Goal: Check status: Check status

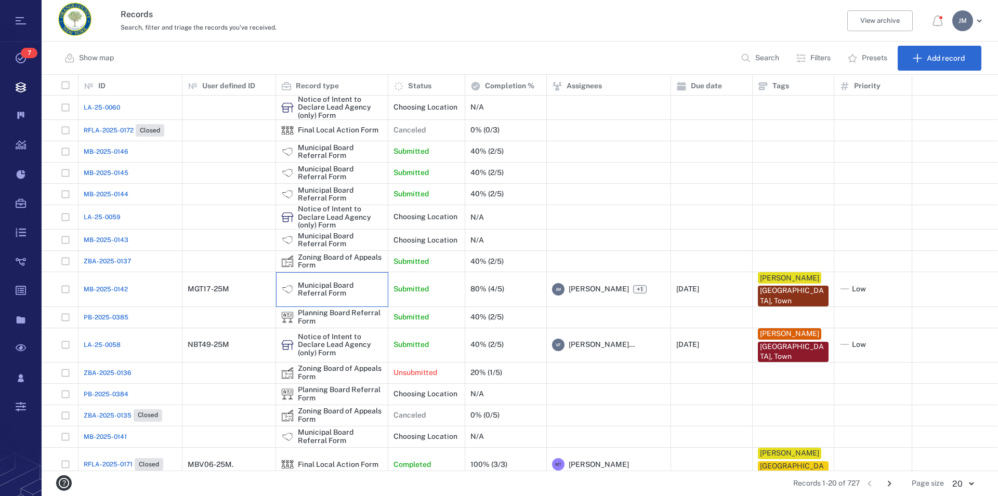
click at [308, 287] on div "Municipal Board Referral Form" at bounding box center [340, 290] width 85 height 16
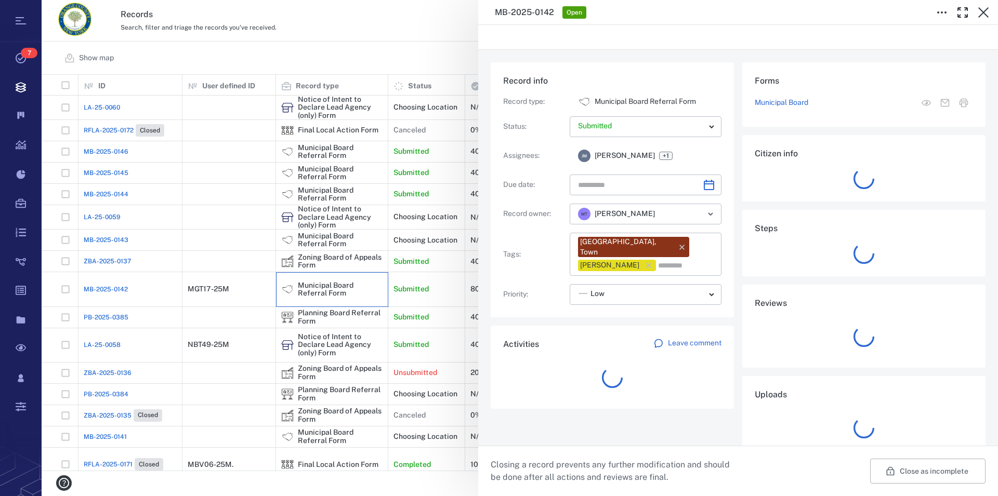
type input "**********"
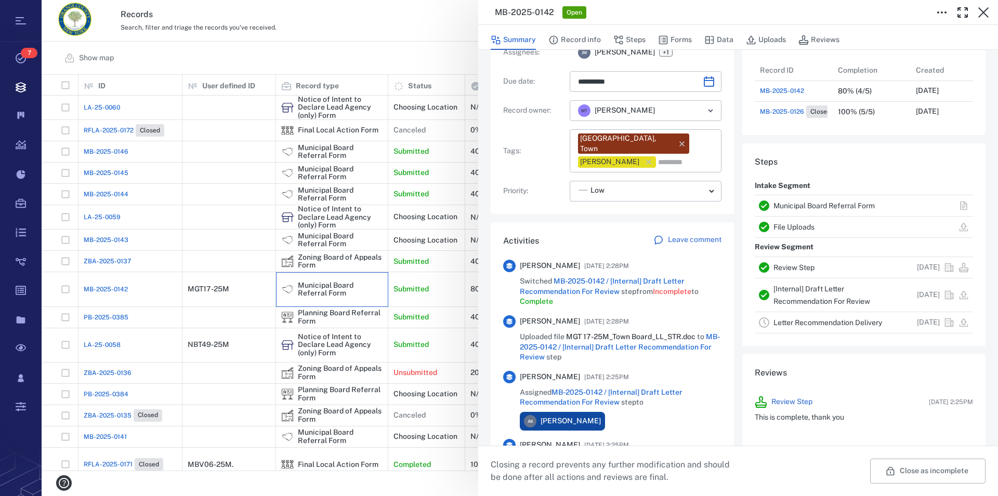
scroll to position [119, 0]
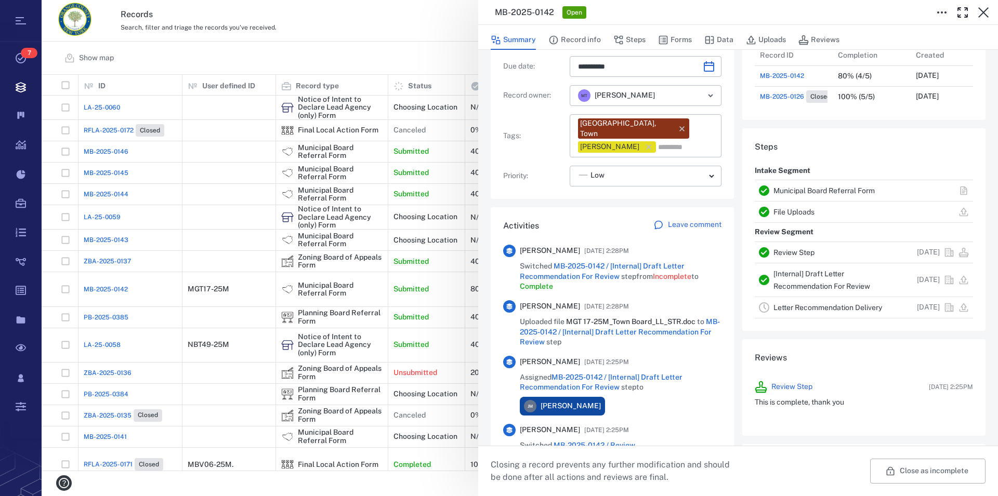
click at [790, 216] on link "File Uploads" at bounding box center [794, 212] width 41 height 8
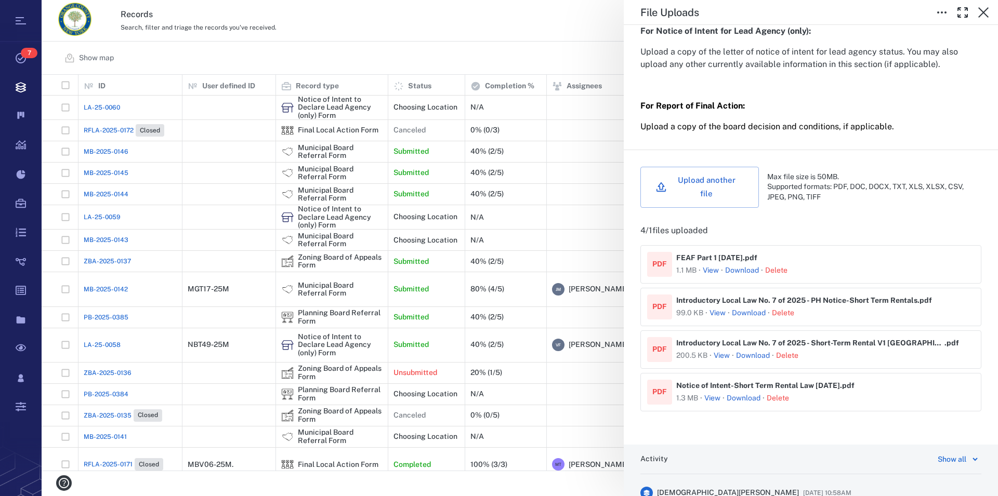
click at [712, 274] on button "View" at bounding box center [711, 271] width 16 height 10
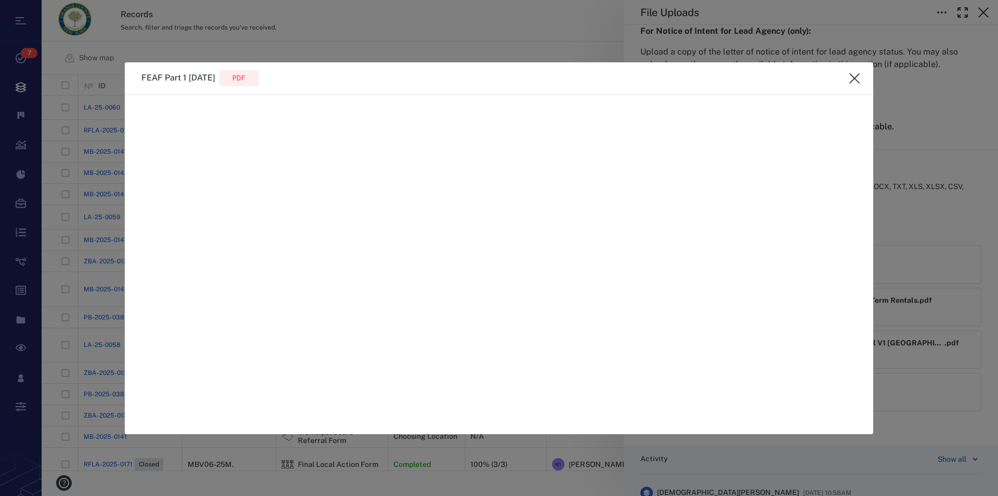
click at [853, 81] on icon "close" at bounding box center [854, 78] width 12 height 12
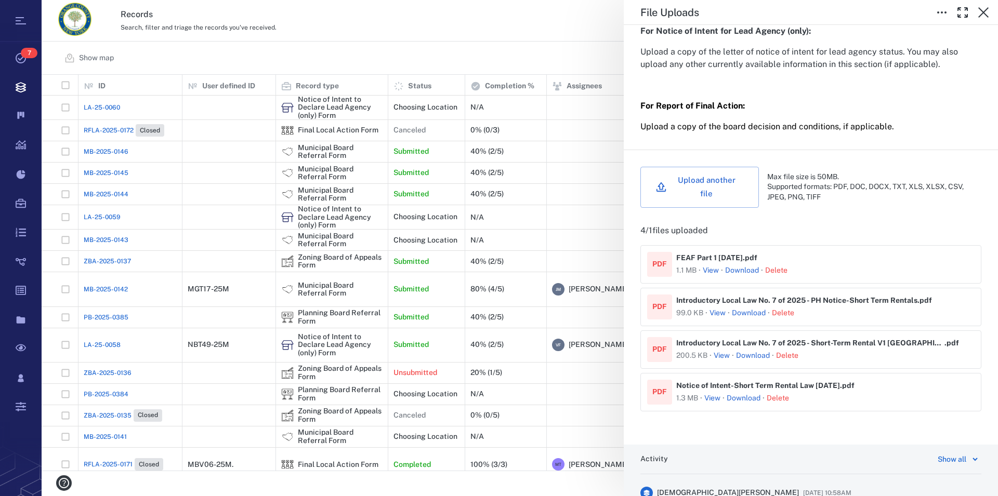
click at [718, 317] on button "View" at bounding box center [718, 313] width 16 height 10
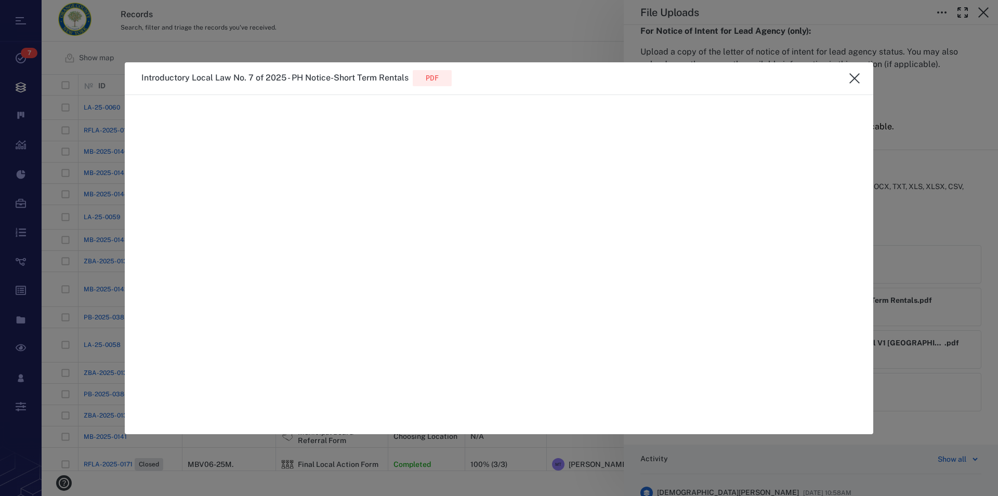
click at [853, 78] on icon "close" at bounding box center [854, 78] width 12 height 12
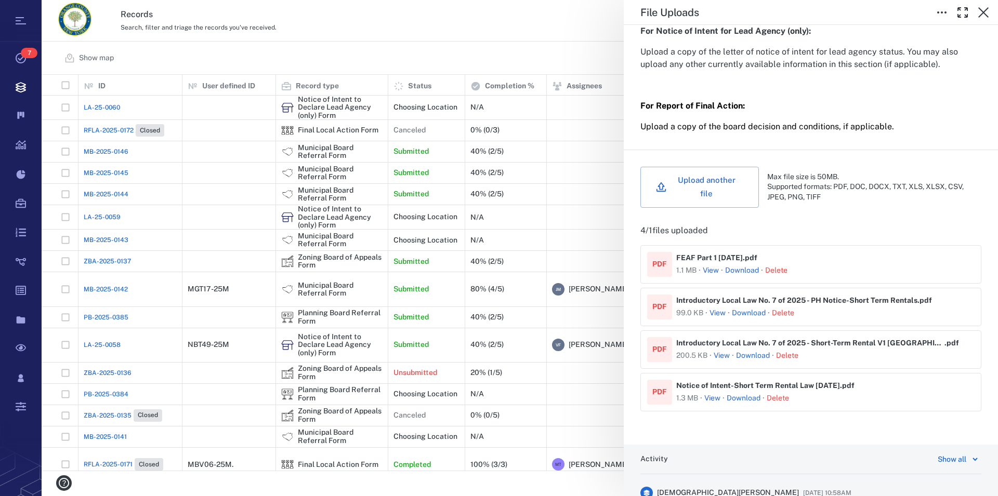
click at [727, 358] on button "View" at bounding box center [722, 356] width 16 height 10
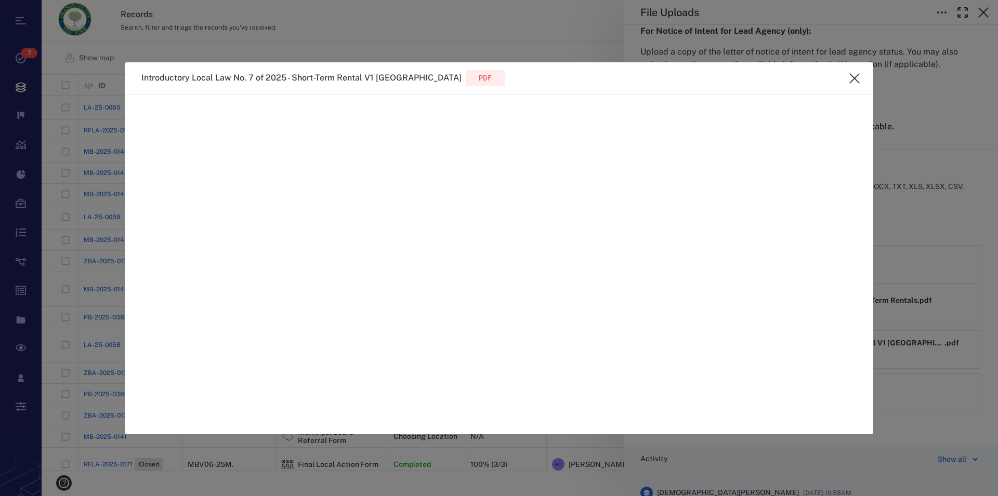
click at [855, 78] on icon "close" at bounding box center [854, 78] width 10 height 10
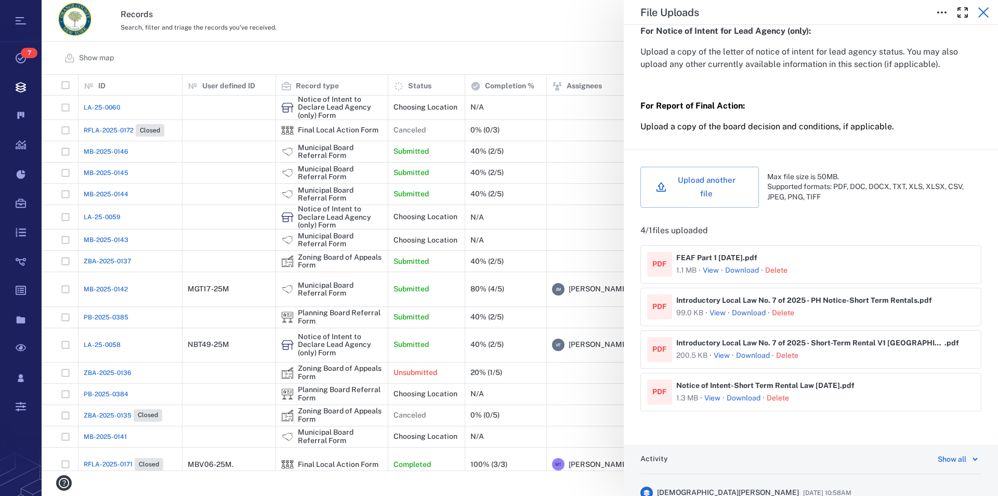
click at [985, 8] on icon "button" at bounding box center [983, 12] width 12 height 12
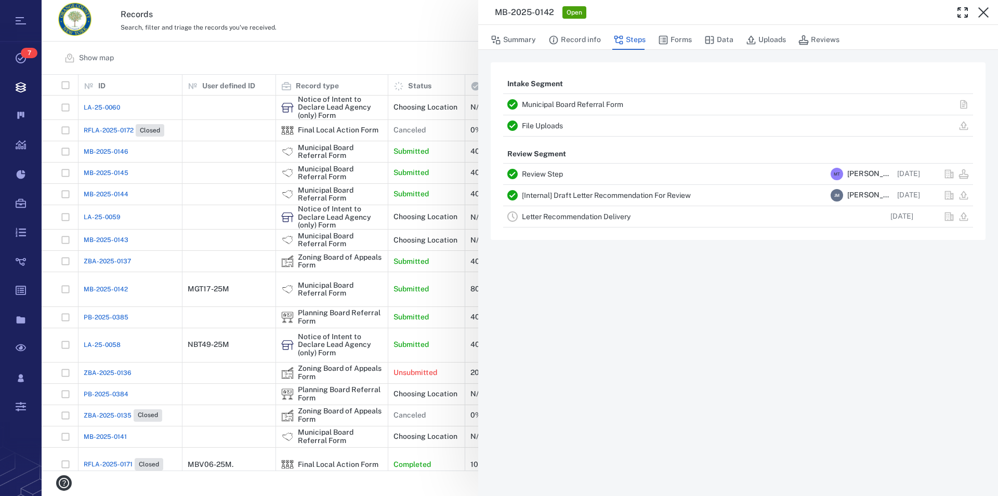
click at [985, 8] on icon "button" at bounding box center [983, 12] width 12 height 12
